Goal: Task Accomplishment & Management: Manage account settings

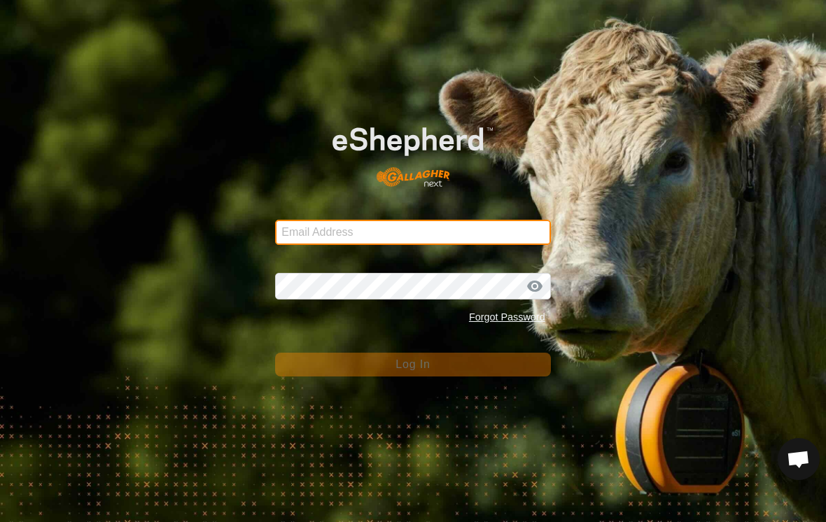
drag, startPoint x: 322, startPoint y: 230, endPoint x: 322, endPoint y: 326, distance: 95.9
click at [322, 230] on form "Email Address Password Forgot Password Log In" at bounding box center [412, 240] width 275 height 273
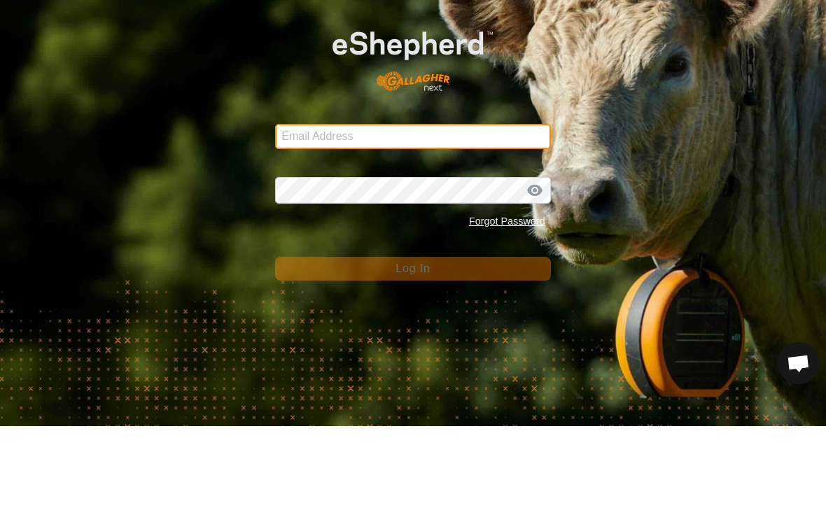
type input "[EMAIL_ADDRESS][DOMAIN_NAME]"
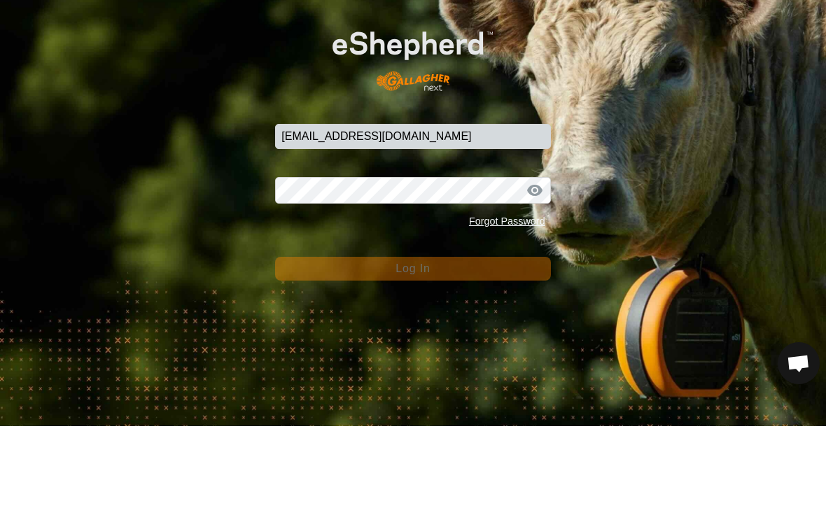
click at [412, 353] on button "Log In" at bounding box center [412, 365] width 275 height 24
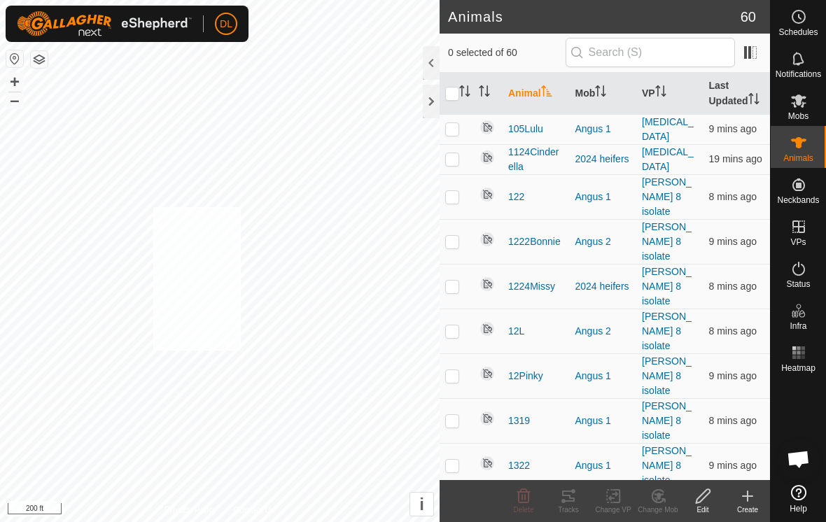
checkbox input "true"
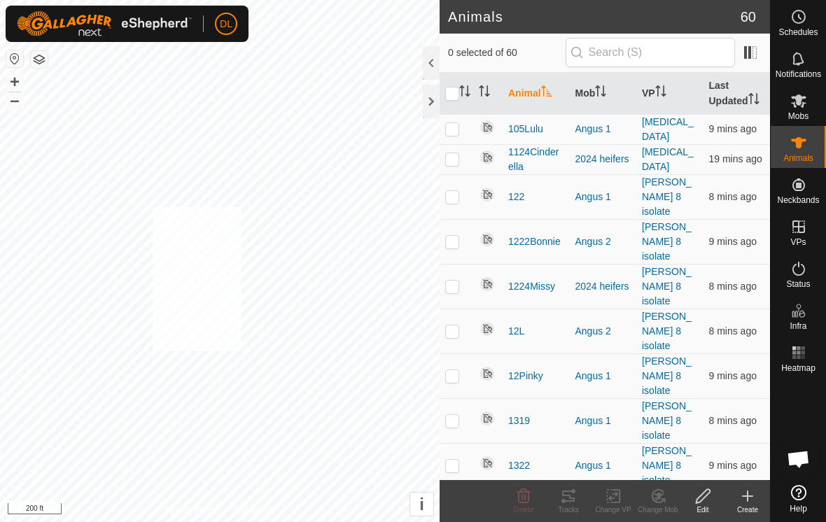
checkbox input "true"
click at [612, 503] on rect at bounding box center [613, 496] width 13 height 13
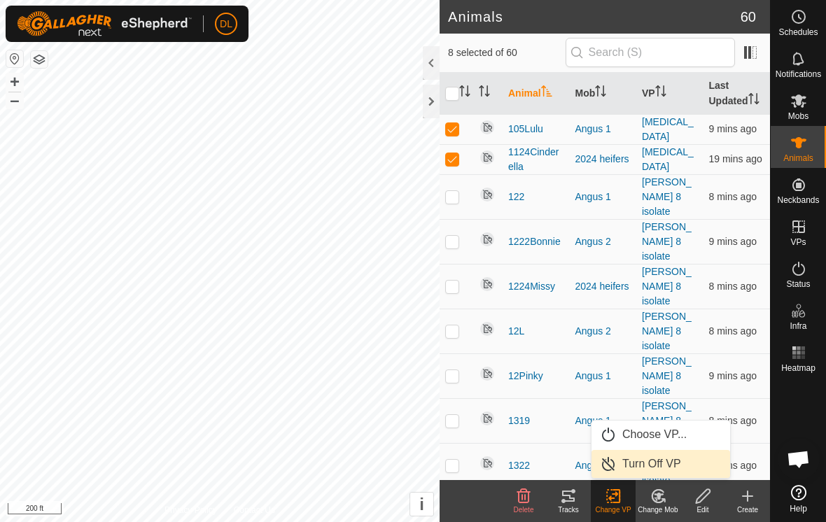
click at [629, 467] on link "Turn Off VP" at bounding box center [661, 464] width 139 height 28
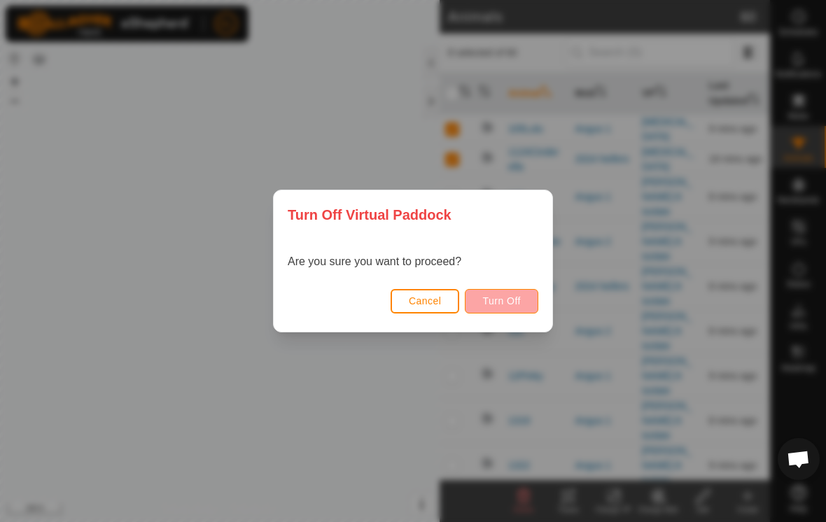
click at [506, 304] on span "Turn Off" at bounding box center [501, 300] width 39 height 11
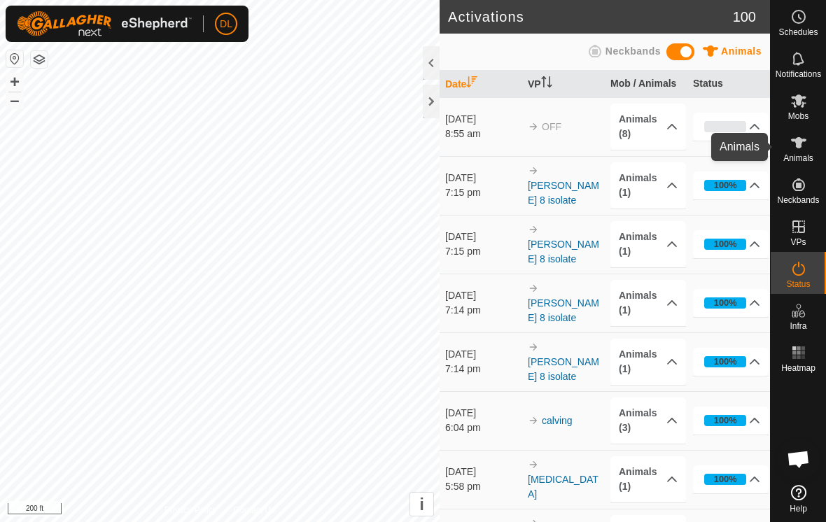
click at [799, 154] on span "Animals" at bounding box center [798, 158] width 30 height 8
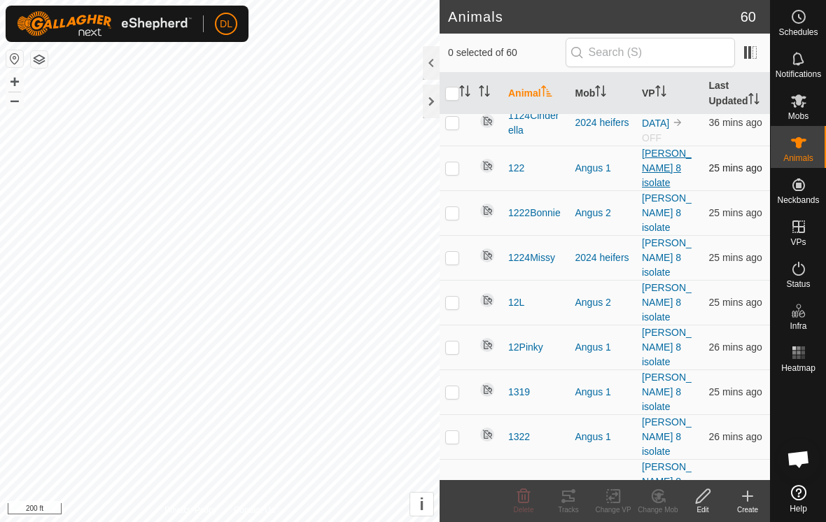
scroll to position [74, 0]
